Goal: Register for event/course

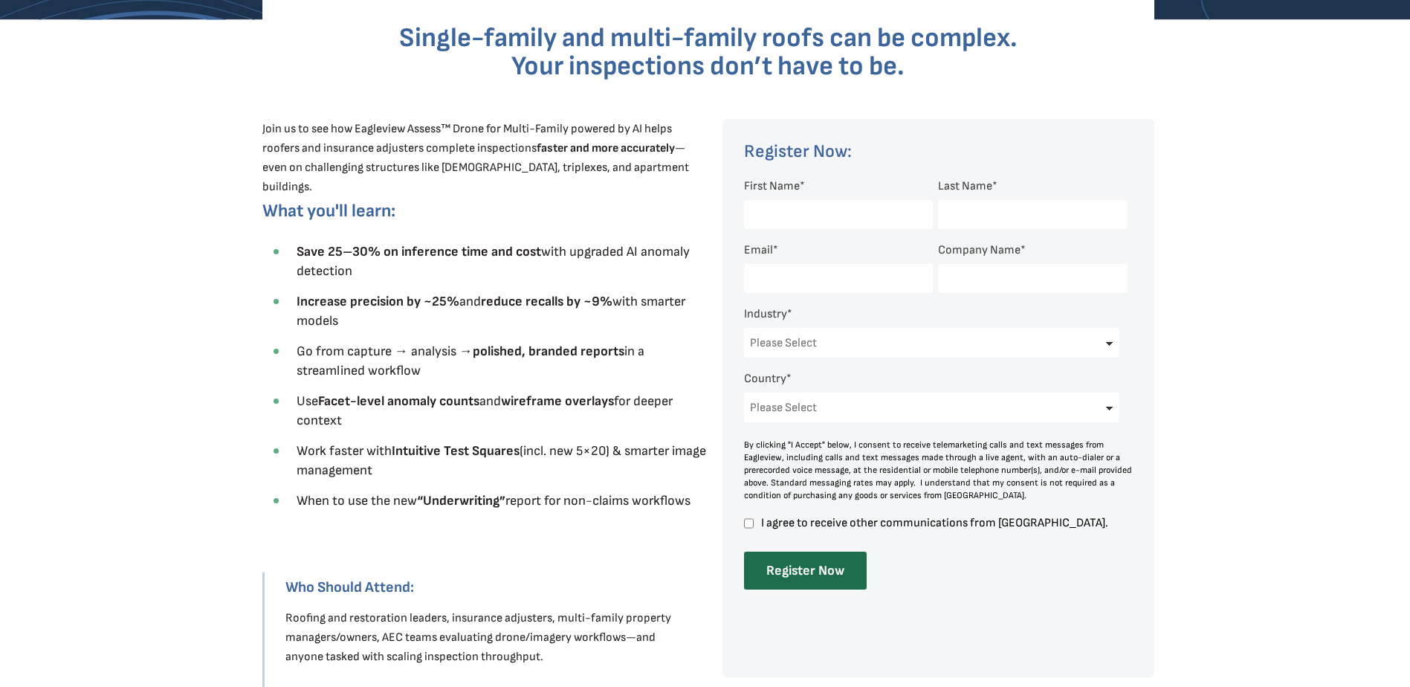
scroll to position [446, 0]
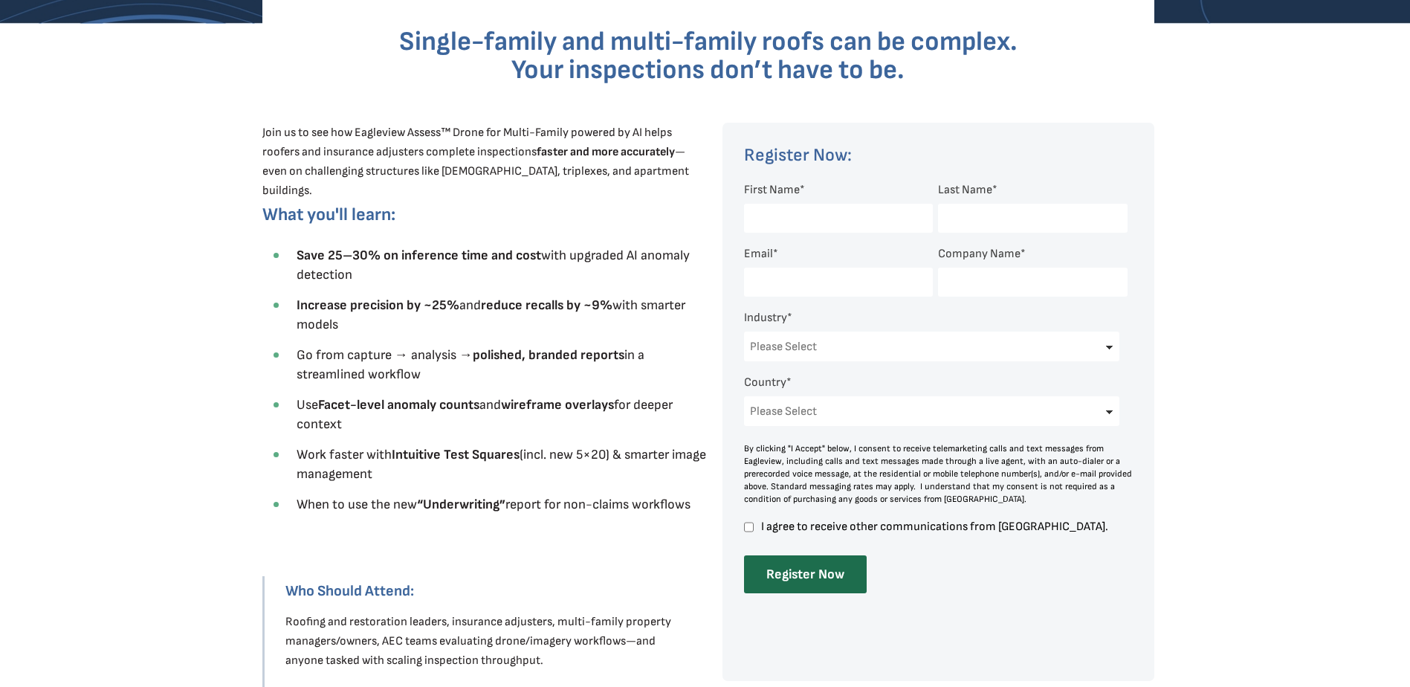
click at [795, 217] on input "First Name *" at bounding box center [838, 218] width 189 height 29
type input "[PERSON_NAME]"
type input "[PERSON_NAME][EMAIL_ADDRESS][DOMAIN_NAME]"
type input "[PERSON_NAME] LLC"
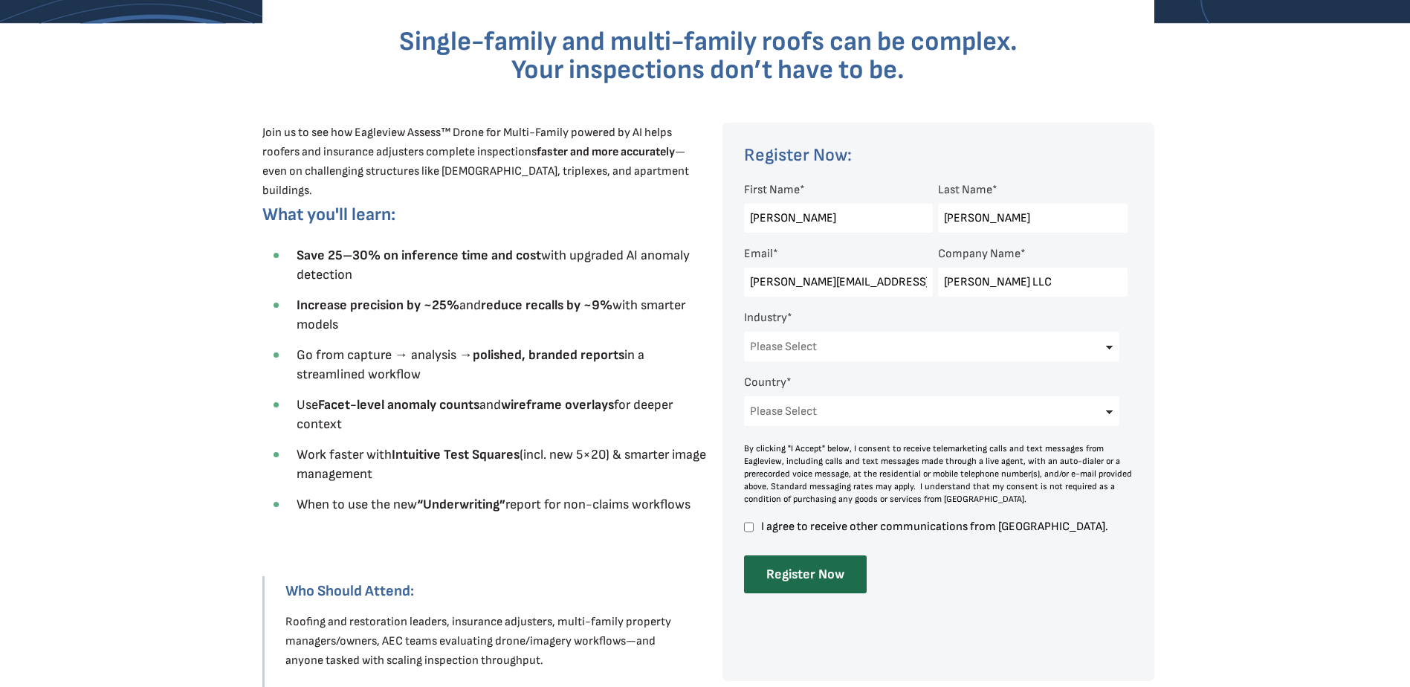
click at [1105, 346] on select "Please Select Architects & Engineering Construction Electric/Gas Utilities Gove…" at bounding box center [932, 347] width 376 height 30
select select "Construction"
click at [744, 332] on select "Please Select Architects & Engineering Construction Electric/Gas Utilities Gove…" at bounding box center [932, 347] width 376 height 30
click at [1108, 408] on select "Please Select [GEOGRAPHIC_DATA] [GEOGRAPHIC_DATA] [GEOGRAPHIC_DATA] [GEOGRAPHIC…" at bounding box center [932, 411] width 376 height 30
select select "[GEOGRAPHIC_DATA]"
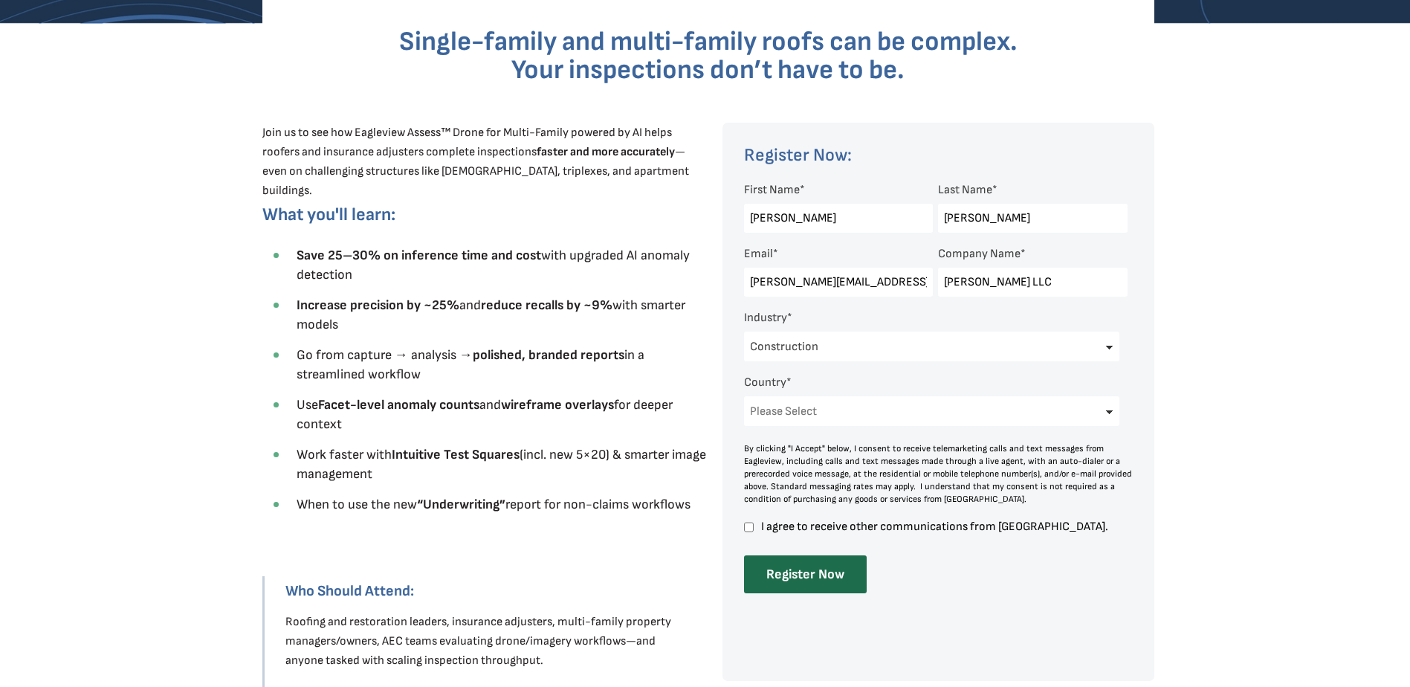
click at [744, 396] on select "Please Select [GEOGRAPHIC_DATA] [GEOGRAPHIC_DATA] [GEOGRAPHIC_DATA] [GEOGRAPHIC…" at bounding box center [932, 411] width 376 height 30
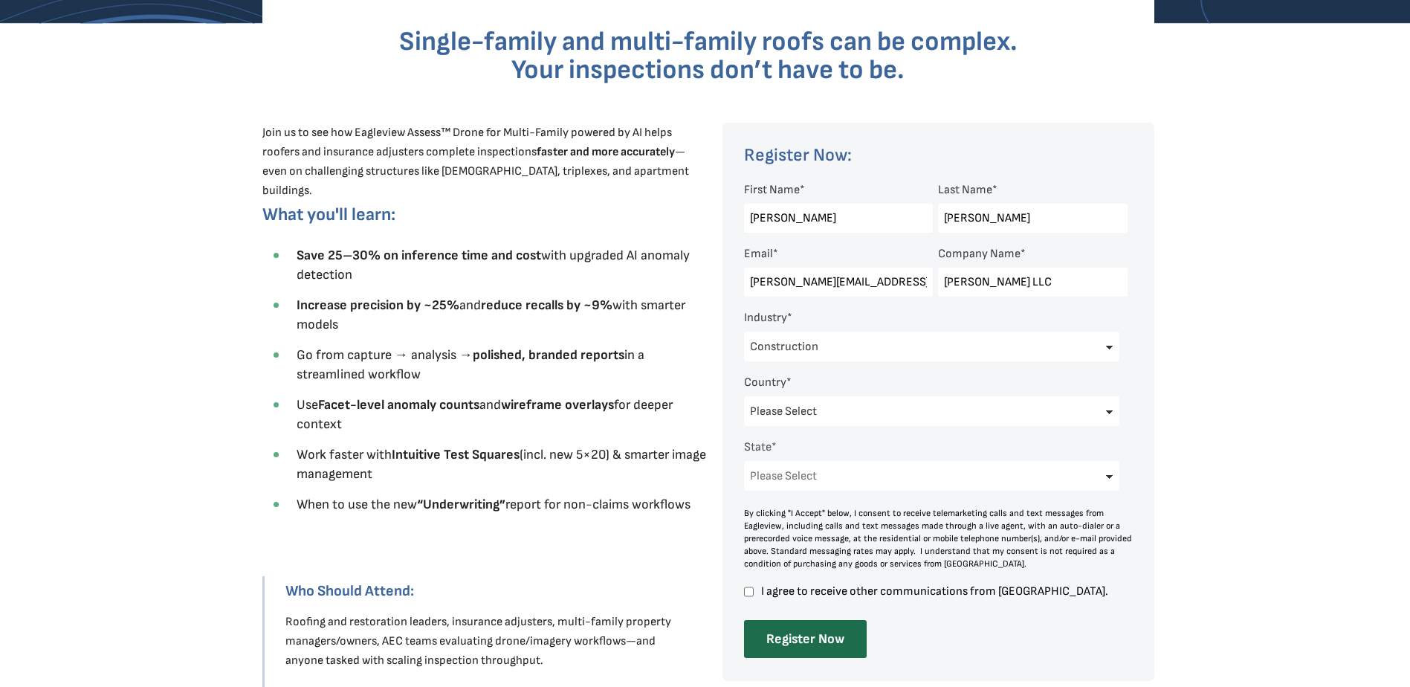
click at [1110, 475] on select "Please Select [US_STATE] [US_STATE] [GEOGRAPHIC_DATA] [US_STATE] [US_STATE] [GE…" at bounding box center [932, 476] width 376 height 30
select select "[US_STATE]"
click at [744, 461] on select "Please Select [US_STATE] [US_STATE] [GEOGRAPHIC_DATA] [US_STATE] [US_STATE] [GE…" at bounding box center [932, 476] width 376 height 30
click at [747, 589] on input "I agree to receive other communications from [GEOGRAPHIC_DATA]." at bounding box center [749, 591] width 10 height 13
checkbox input "true"
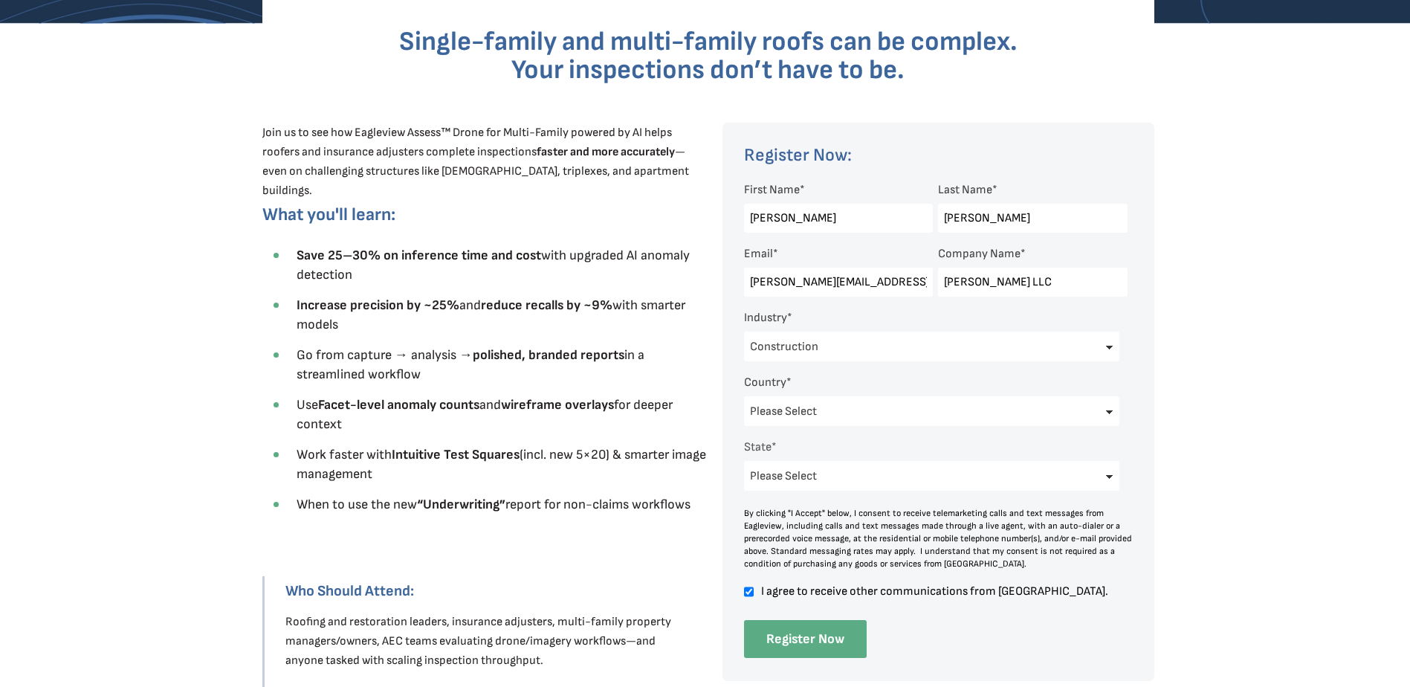
click at [803, 638] on input "Register Now" at bounding box center [805, 639] width 123 height 38
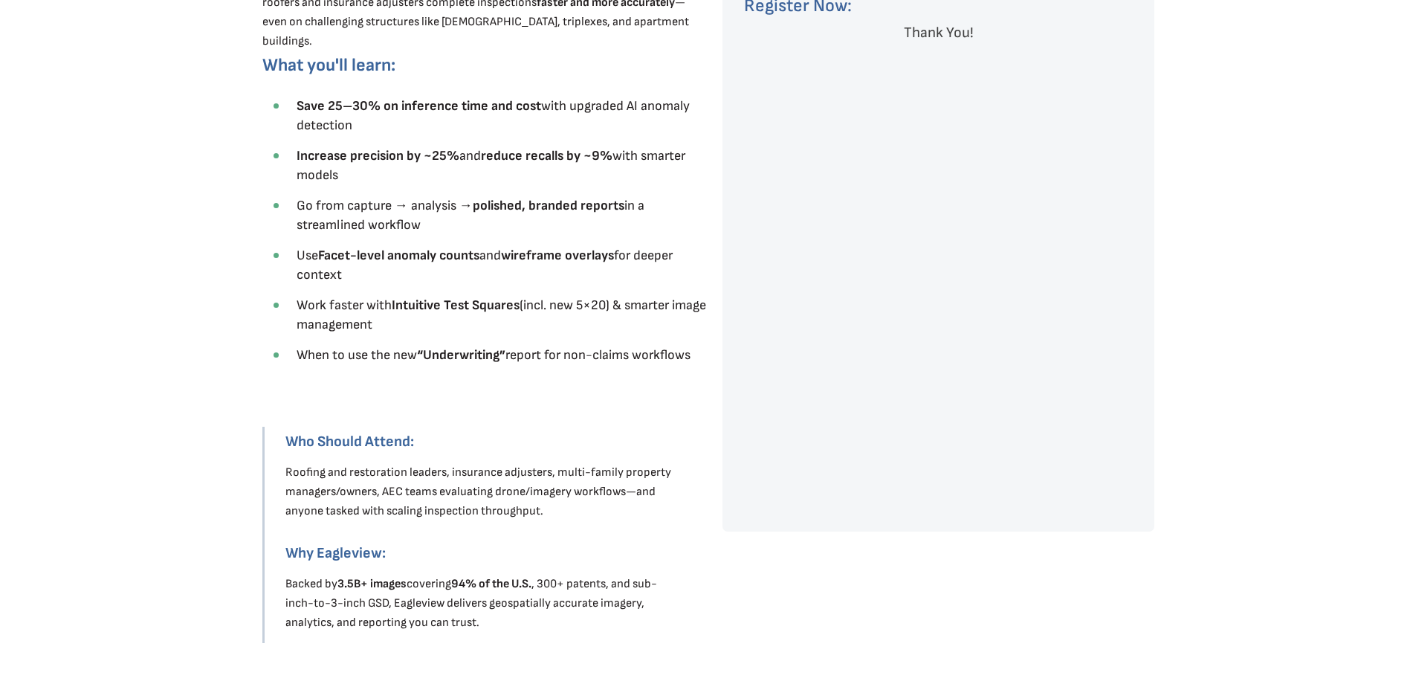
scroll to position [595, 0]
